Goal: Information Seeking & Learning: Stay updated

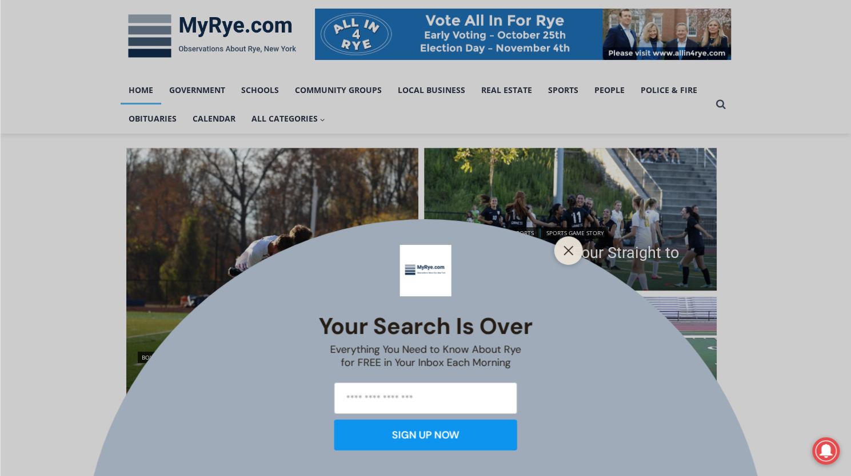
click at [510, 260] on div "Your Search is Over Everything You Need to Know About Rye for FREE in Your Inbo…" at bounding box center [425, 238] width 851 height 476
click at [562, 253] on button "Close" at bounding box center [568, 251] width 16 height 16
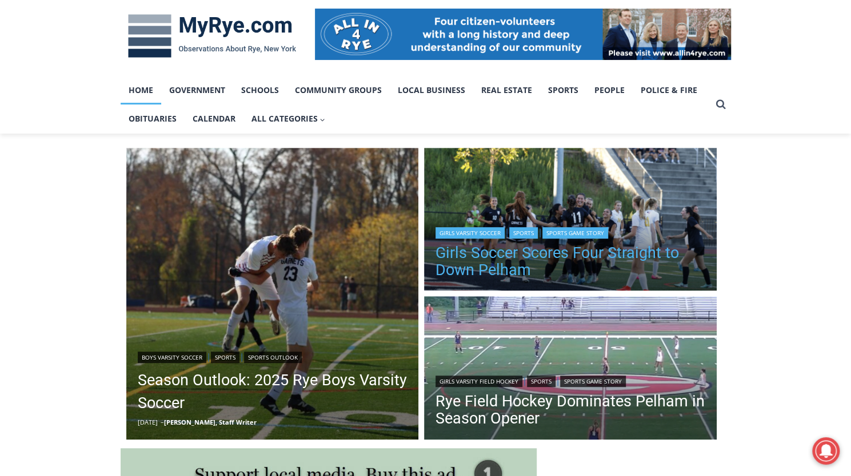
click at [560, 257] on link "Girls Soccer Scores Four Straight to Down Pelham" at bounding box center [570, 262] width 270 height 34
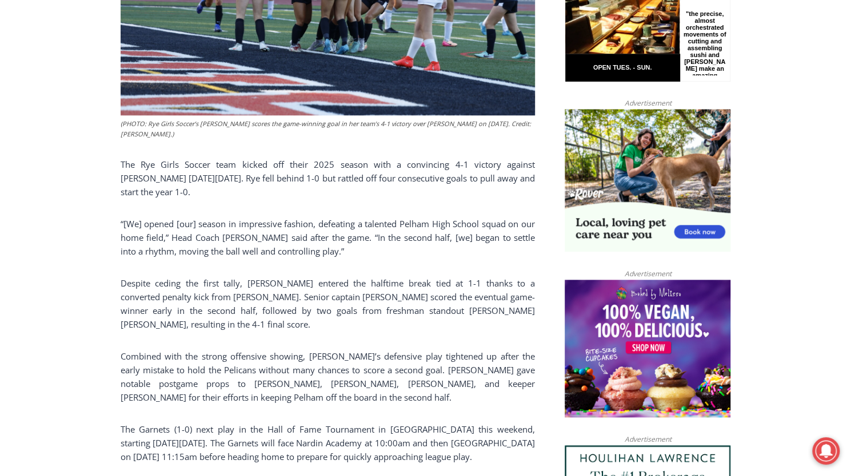
scroll to position [436, 0]
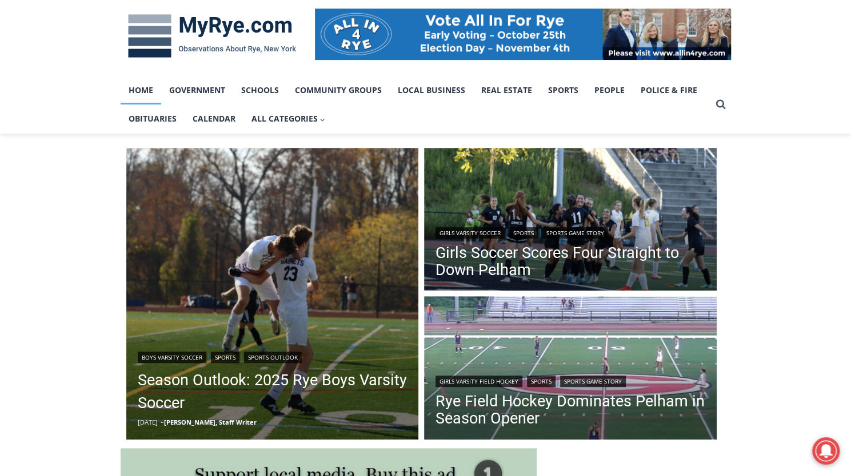
scroll to position [229, 0]
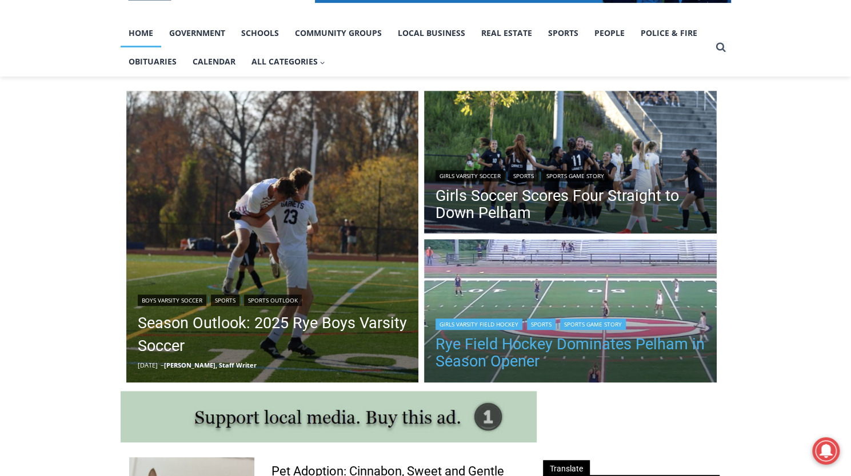
click at [578, 349] on link "Rye Field Hockey Dominates Pelham in Season Opener" at bounding box center [570, 353] width 270 height 34
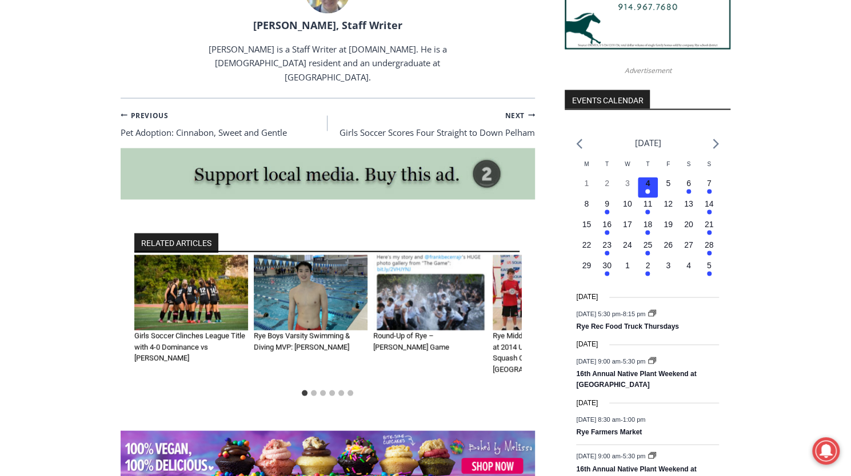
scroll to position [1371, 0]
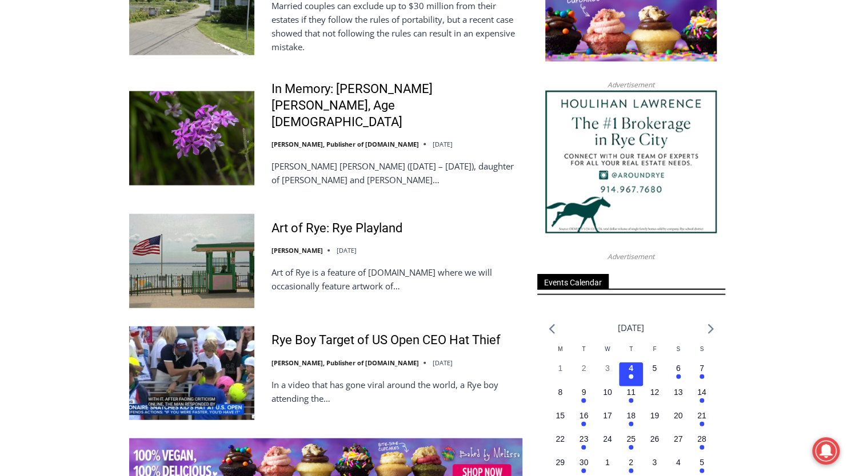
scroll to position [1428, 0]
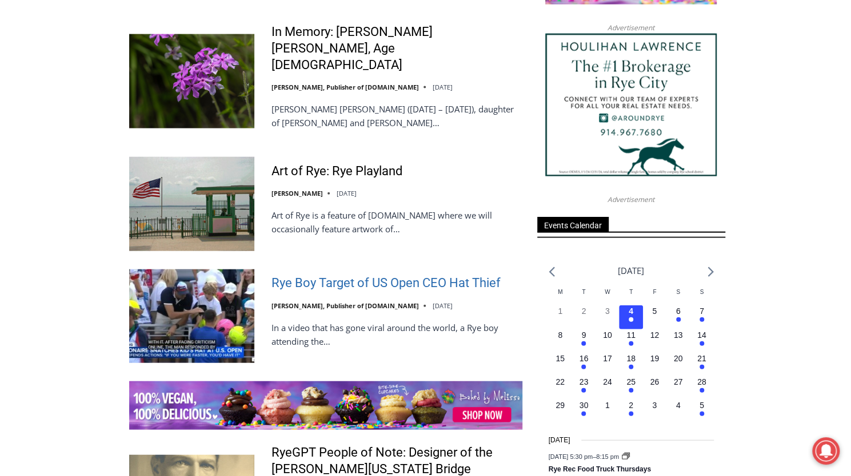
click at [344, 275] on link "Rye Boy Target of US Open CEO Hat Thief" at bounding box center [385, 283] width 229 height 17
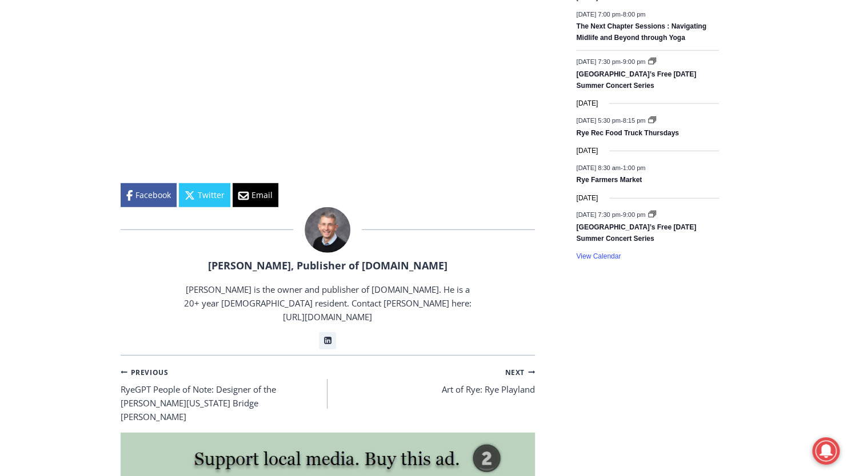
scroll to position [1977, 0]
